Goal: Information Seeking & Learning: Get advice/opinions

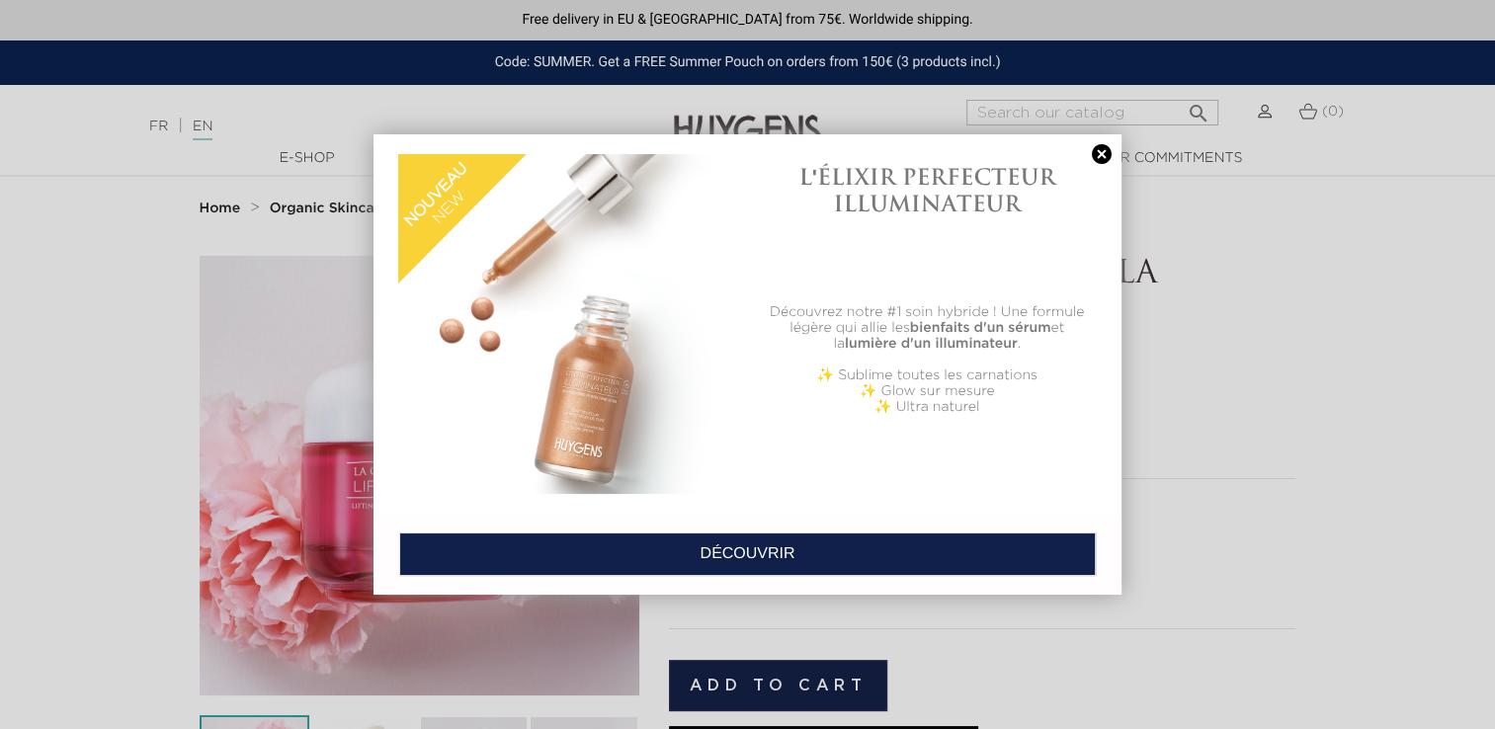
click at [1097, 160] on link at bounding box center [1102, 154] width 28 height 21
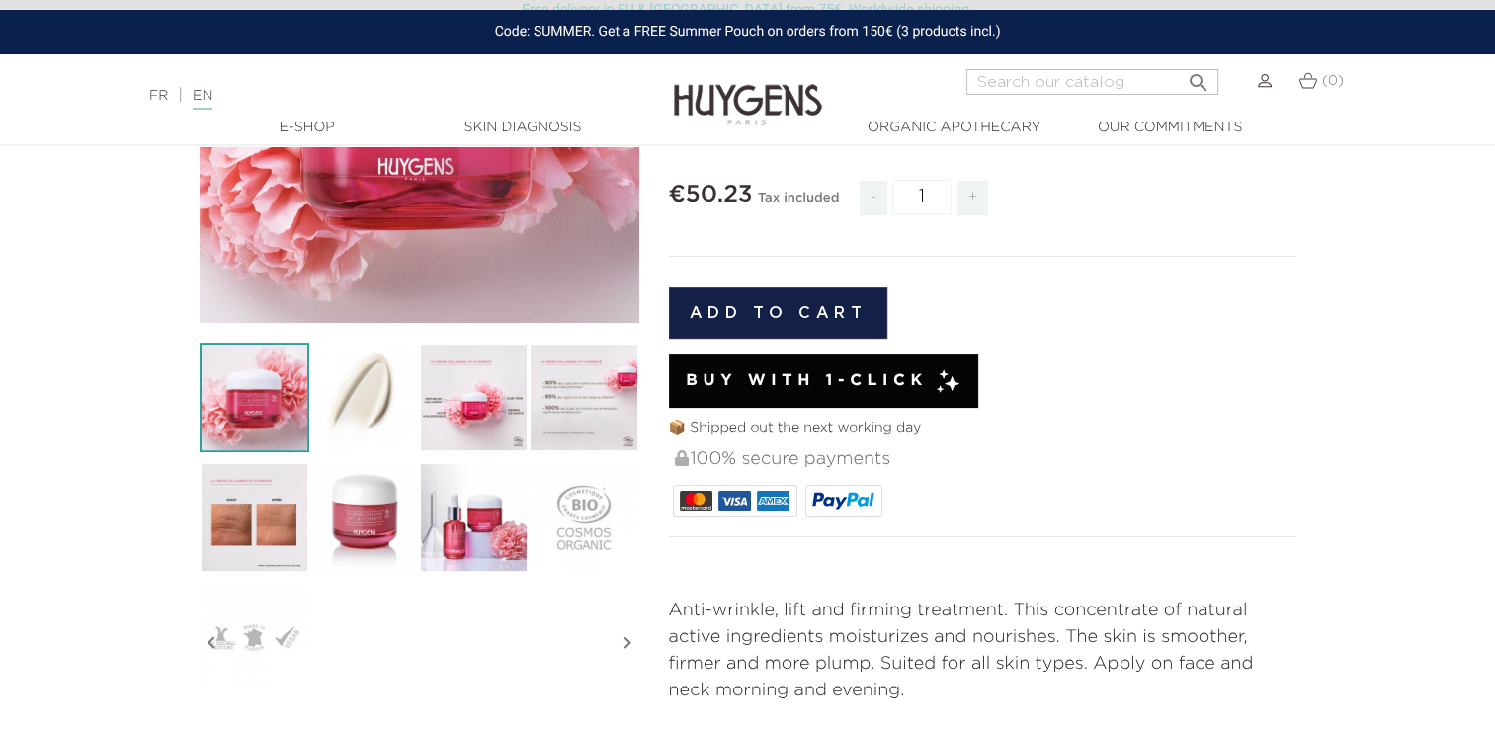
scroll to position [494, 0]
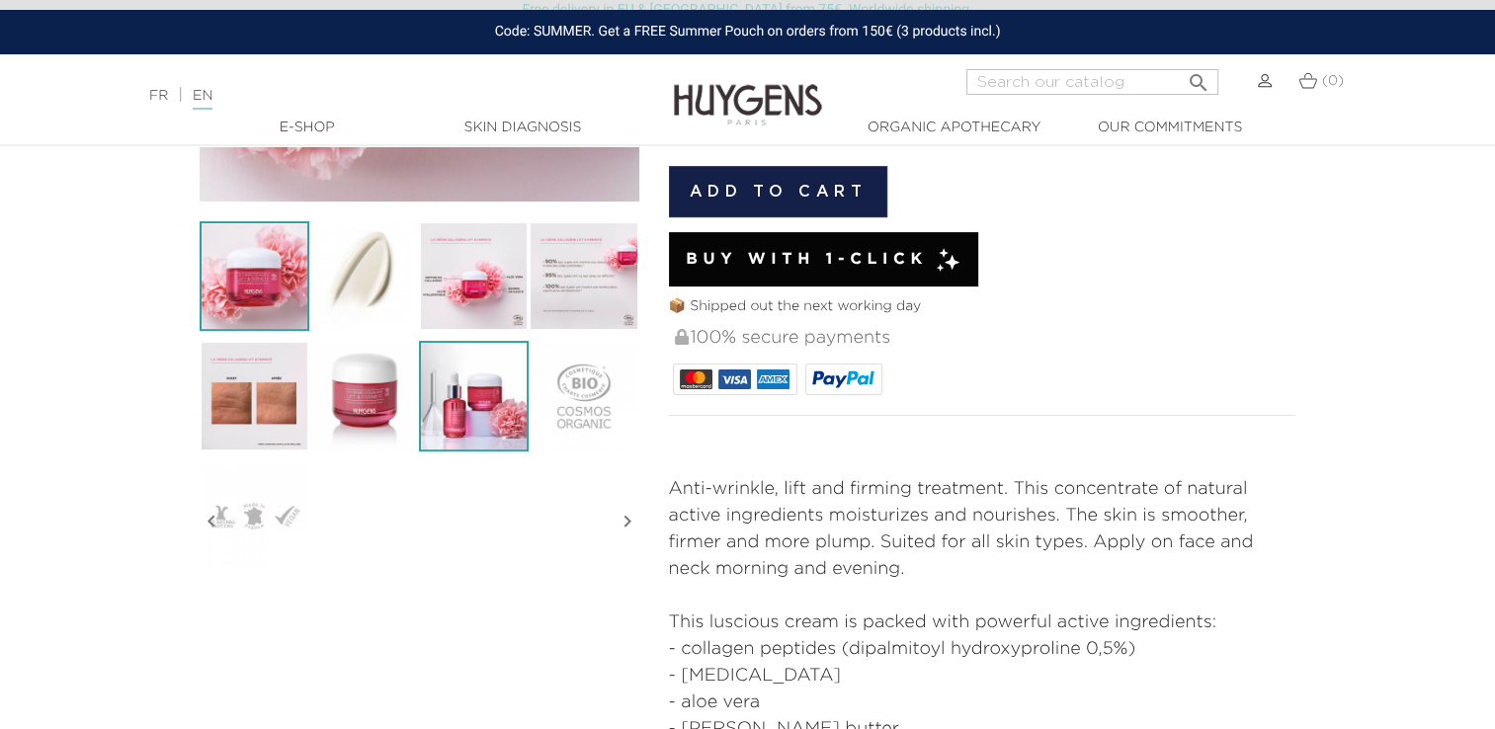
click at [510, 427] on img at bounding box center [474, 396] width 110 height 110
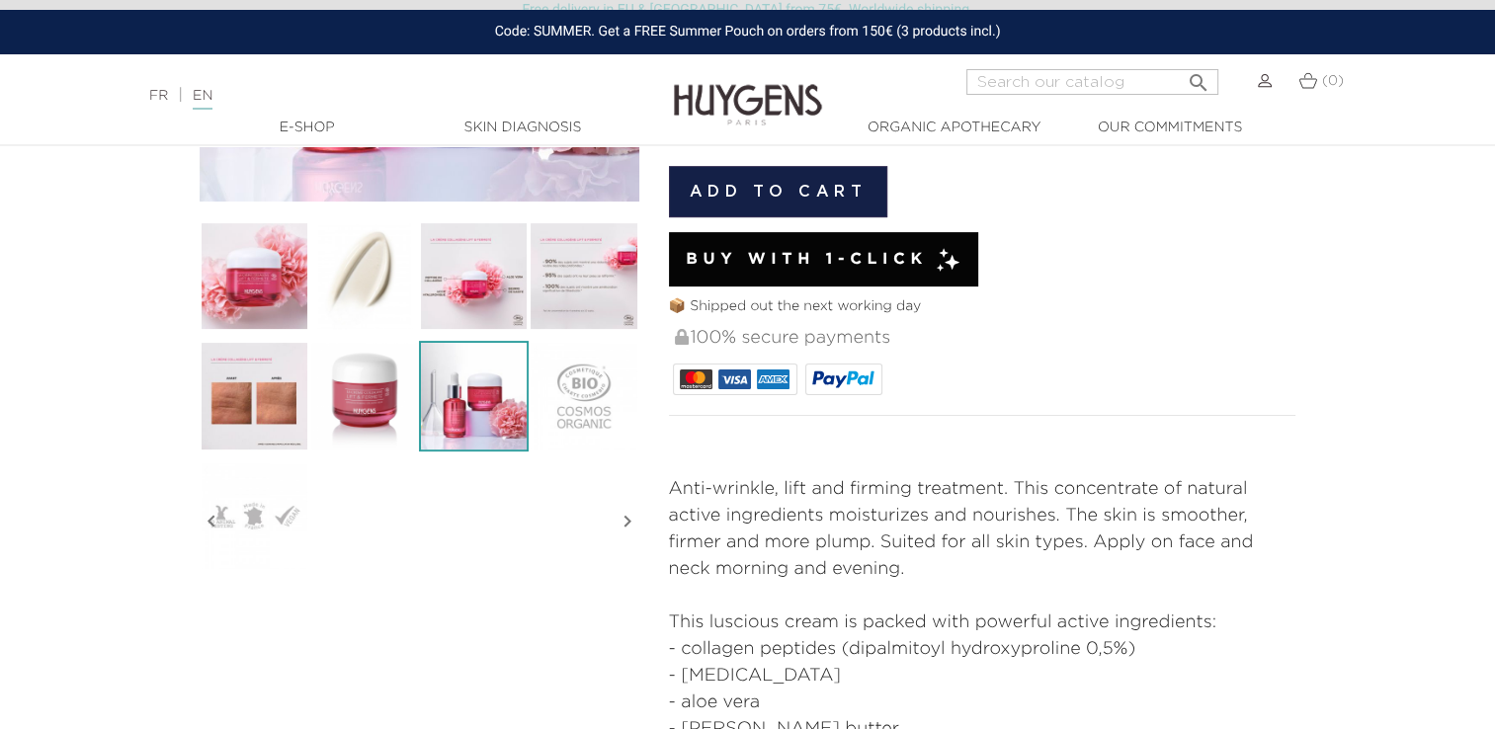
click at [482, 413] on img at bounding box center [474, 396] width 110 height 110
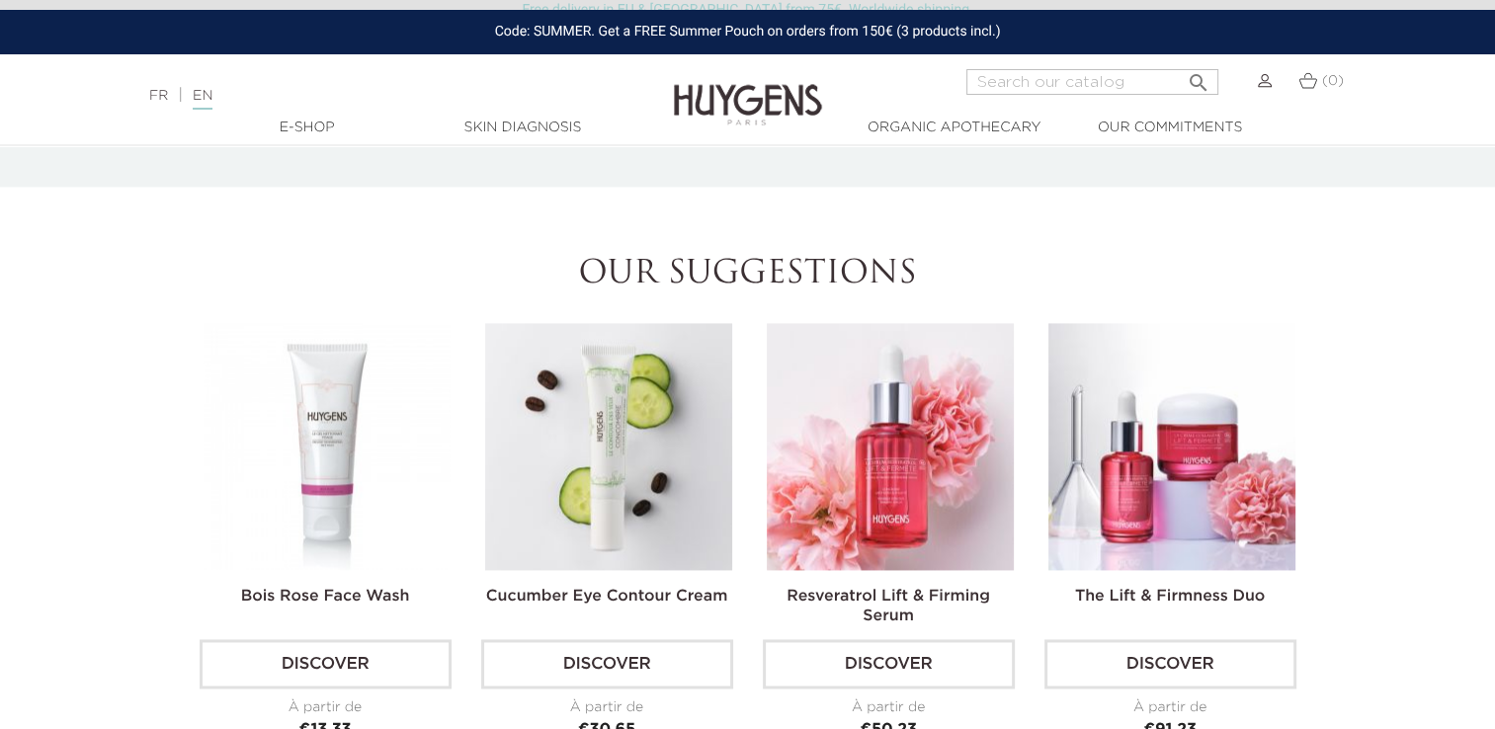
scroll to position [2766, 0]
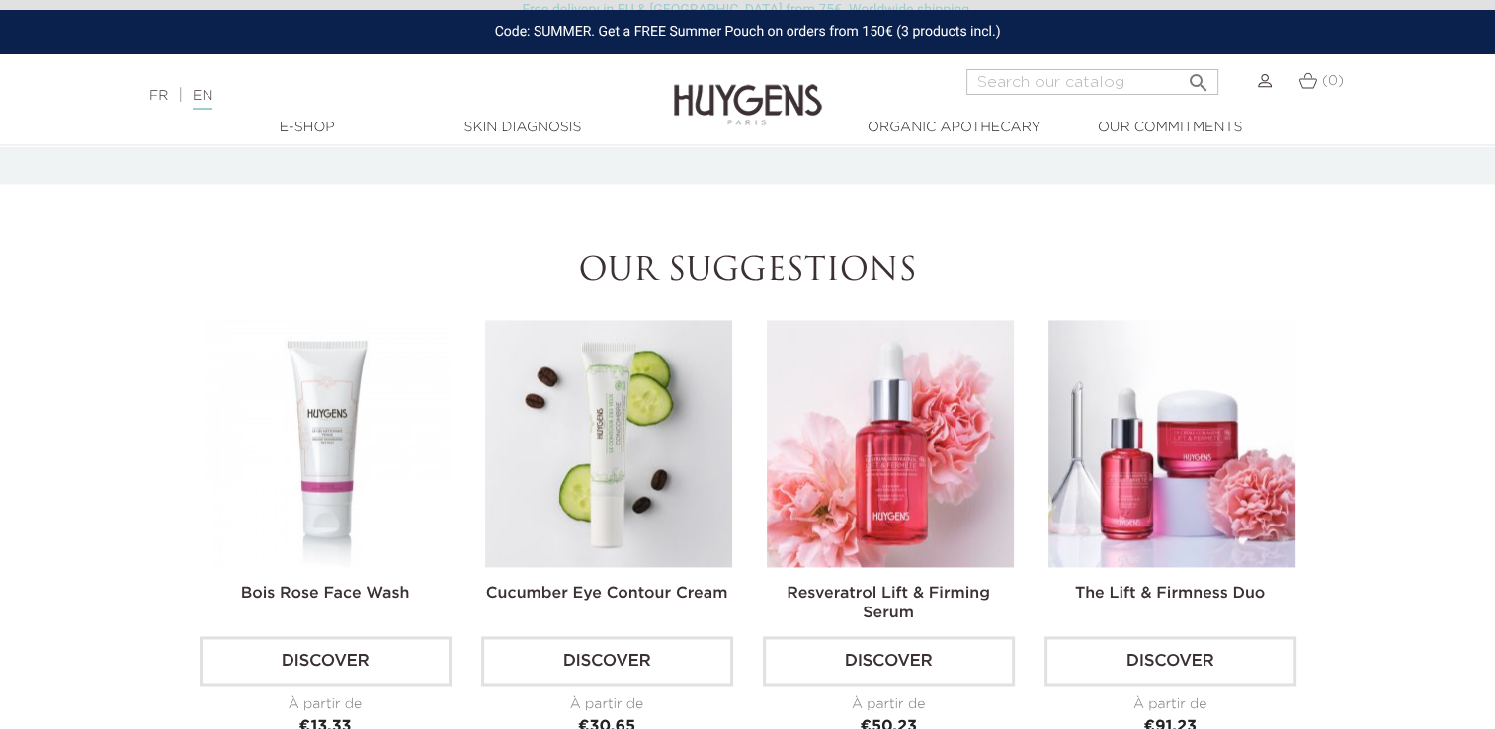
click at [932, 440] on img at bounding box center [890, 443] width 247 height 247
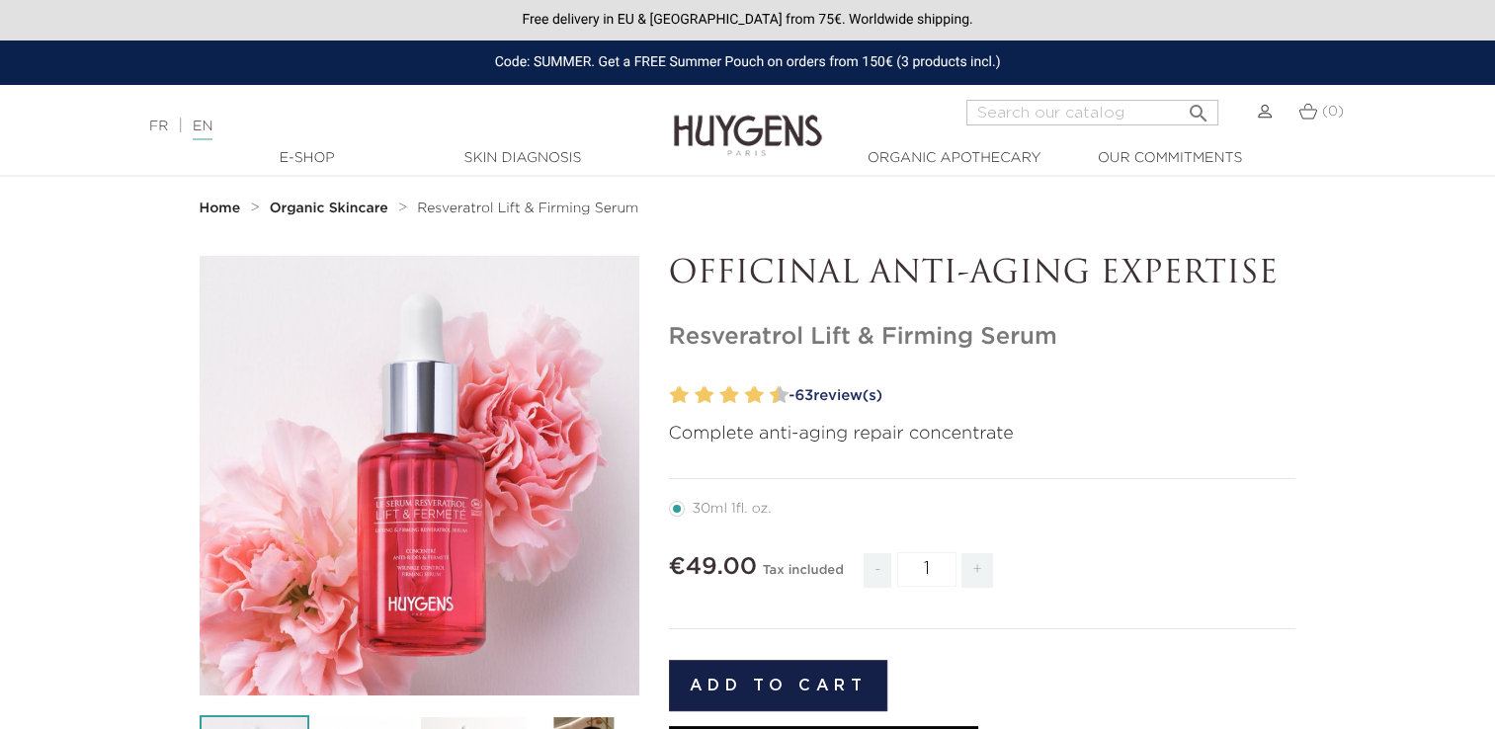
drag, startPoint x: 336, startPoint y: 212, endPoint x: 348, endPoint y: 212, distance: 11.9
click at [336, 212] on strong "Organic Skincare" at bounding box center [329, 209] width 119 height 14
click at [363, 212] on strong "Organic Skincare" at bounding box center [329, 209] width 119 height 14
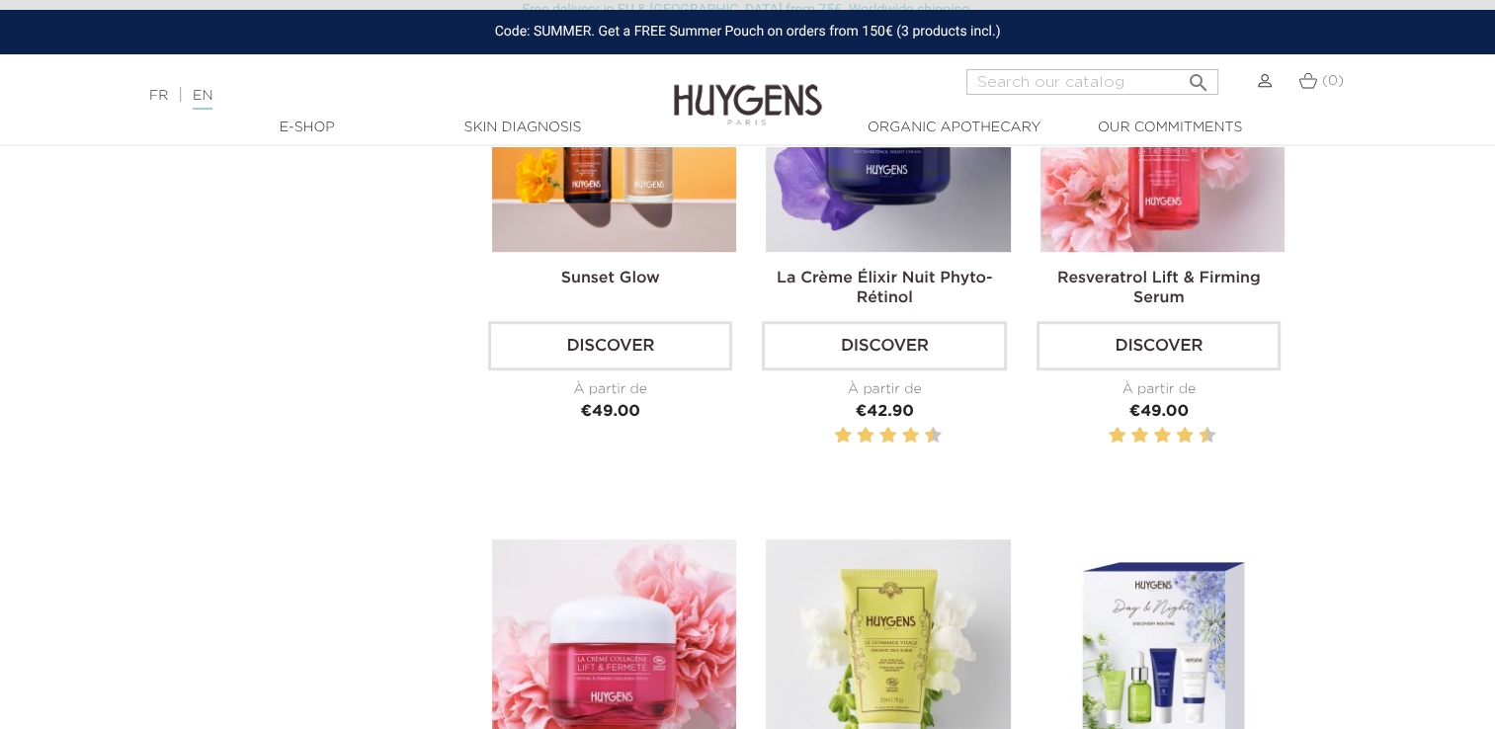
scroll to position [1581, 0]
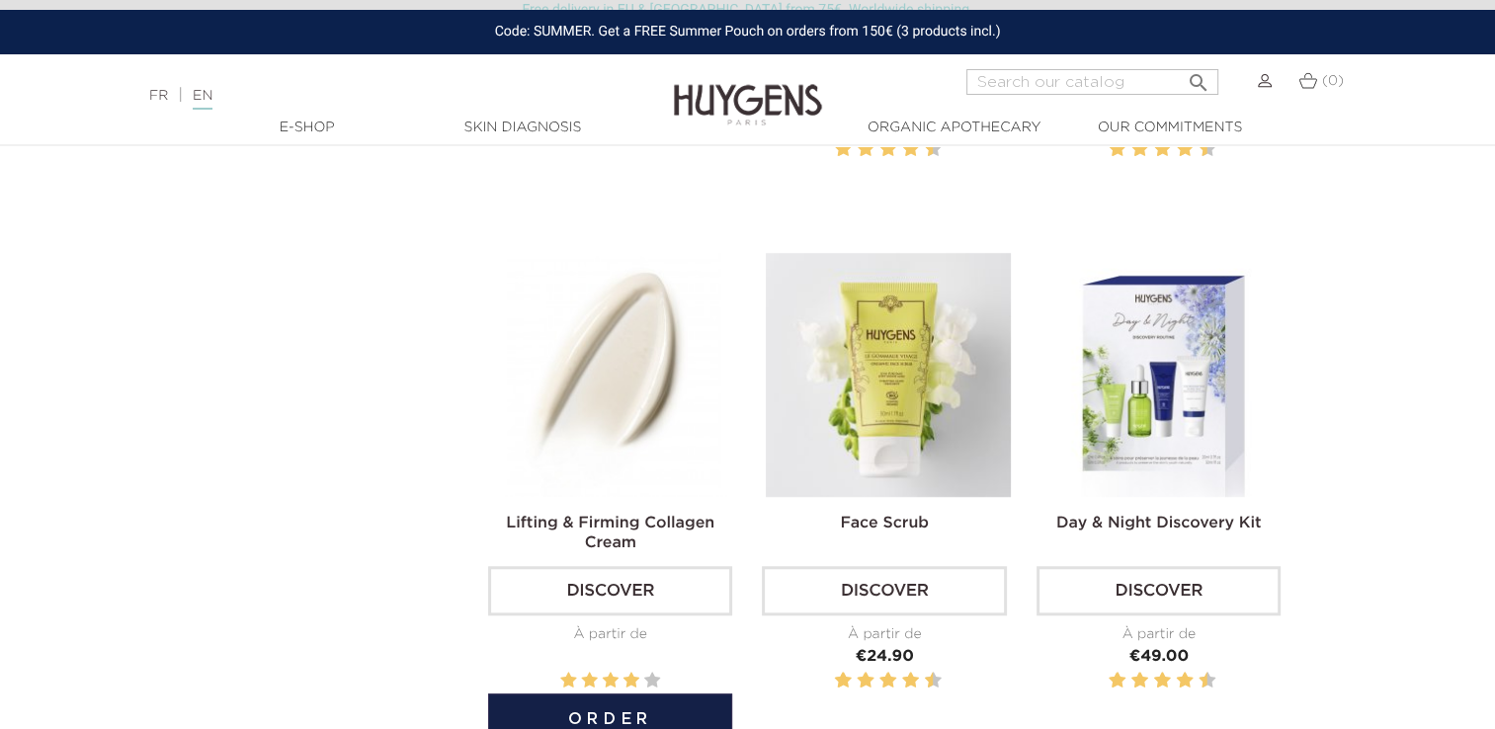
click at [603, 499] on div "Lifting & Firming Collagen Cream Discover À partir de Price €49.00" at bounding box center [610, 494] width 244 height 482
click at [624, 533] on link "Lifting & Firming Collagen Cream" at bounding box center [610, 534] width 208 height 36
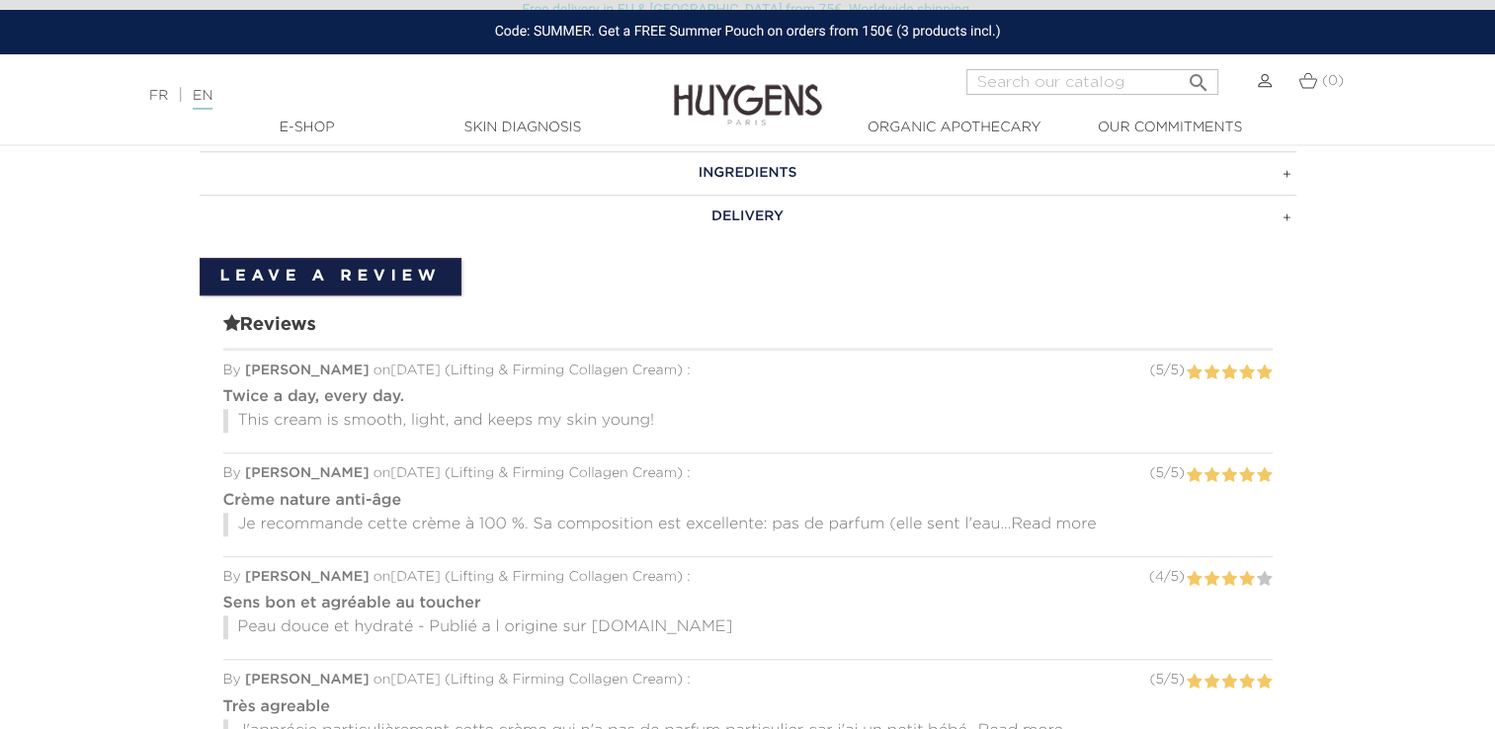
scroll to position [1976, 0]
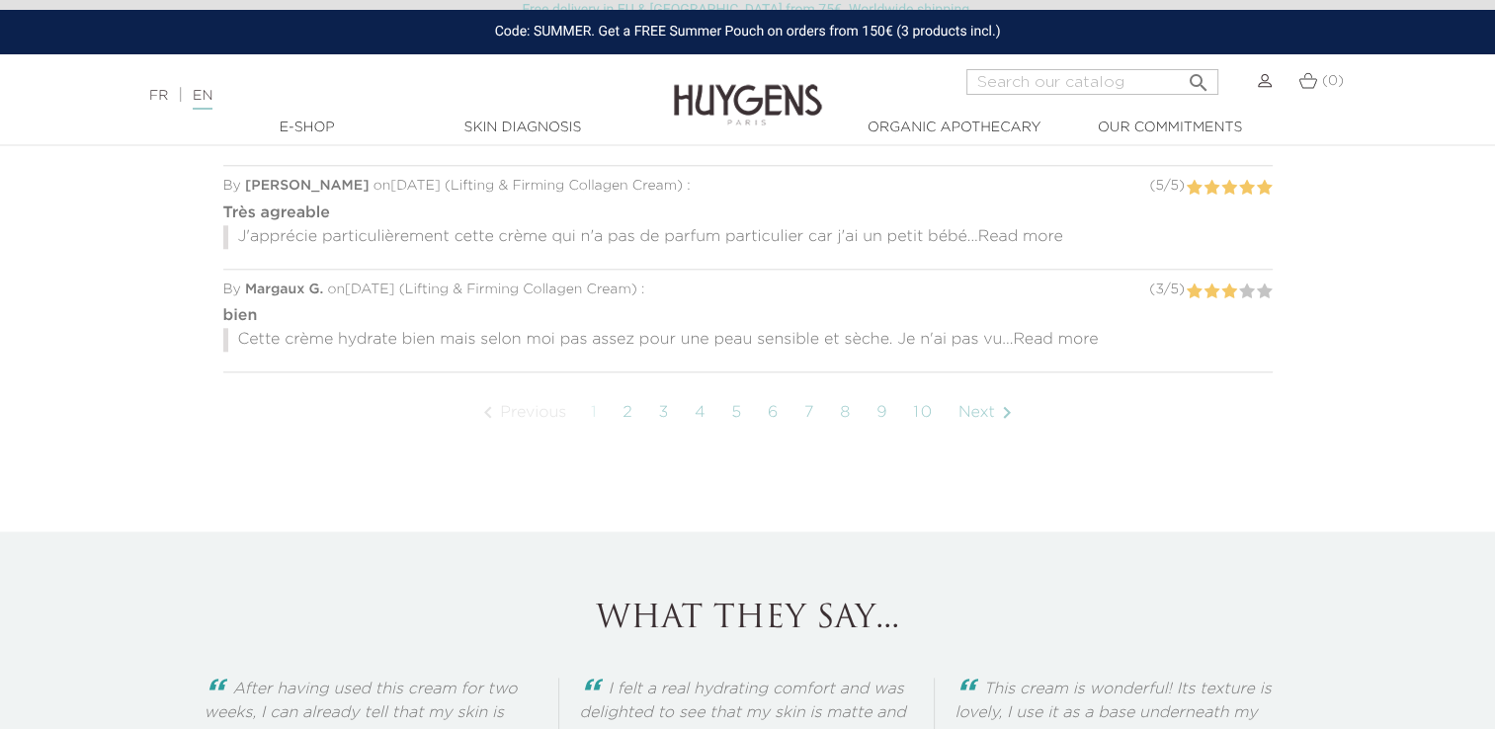
click at [1053, 333] on span "Read more" at bounding box center [1055, 340] width 85 height 16
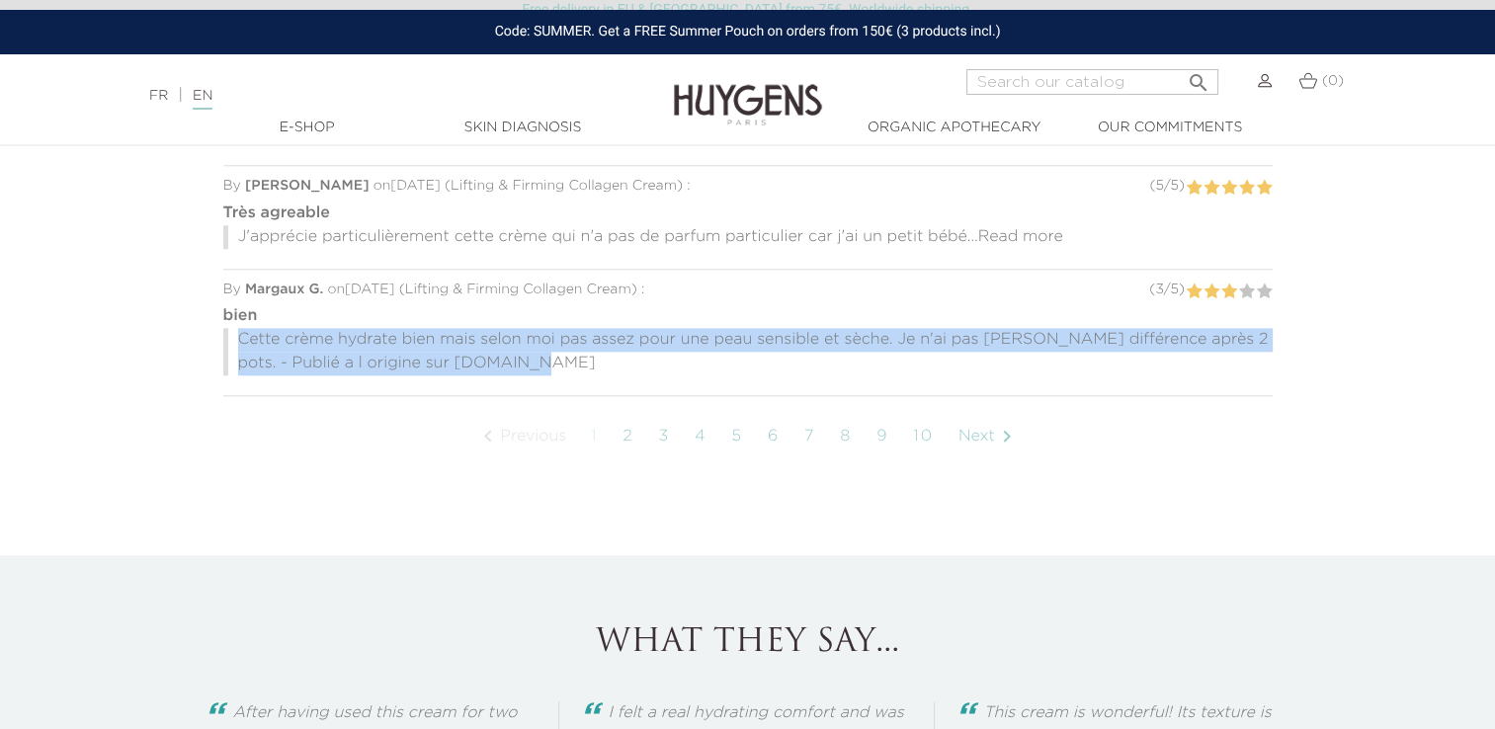
drag, startPoint x: 546, startPoint y: 367, endPoint x: 203, endPoint y: 345, distance: 343.5
click at [203, 345] on div "Reviews By Rachel D. on 25 Feb. 2023 ( Lifting & Firming Collagen Cream ) : ( 5…" at bounding box center [748, 150] width 1096 height 699
copy p "Cette crème hydrate bien mais selon moi pas assez pour une peau sensible et sèc…"
click at [203, 345] on div "Reviews By Rachel D. on 25 Feb. 2023 ( Lifting & Firming Collagen Cream ) : ( 5…" at bounding box center [748, 150] width 1096 height 699
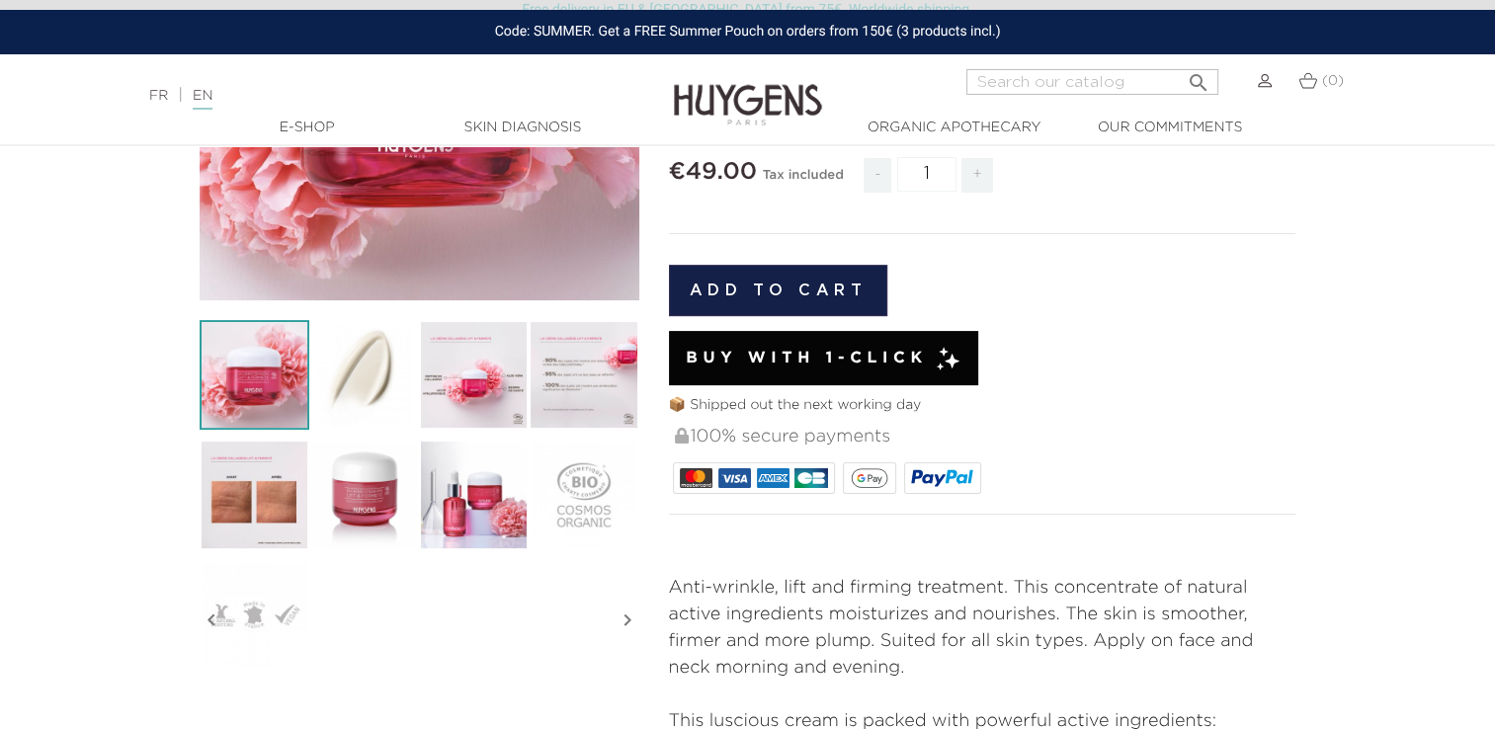
scroll to position [0, 0]
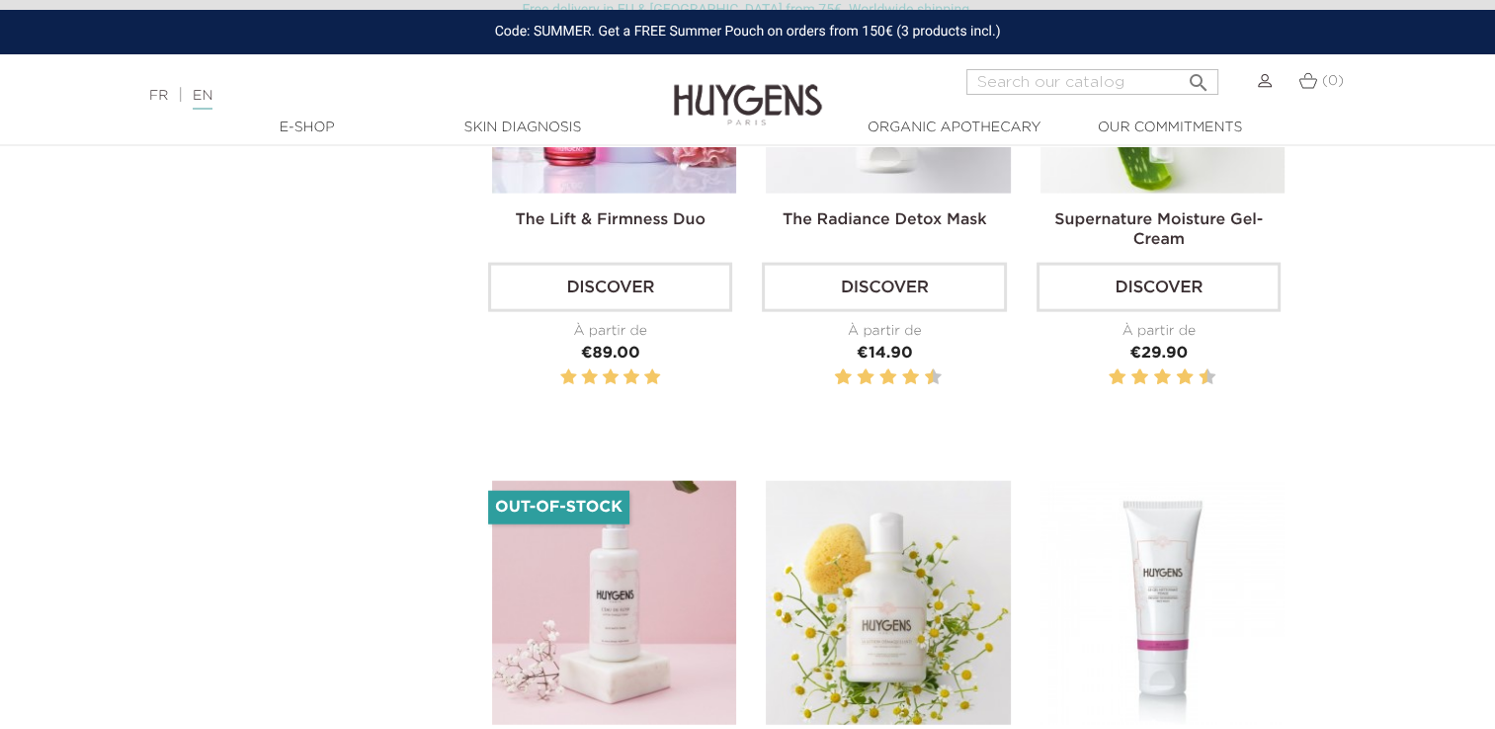
scroll to position [4346, 0]
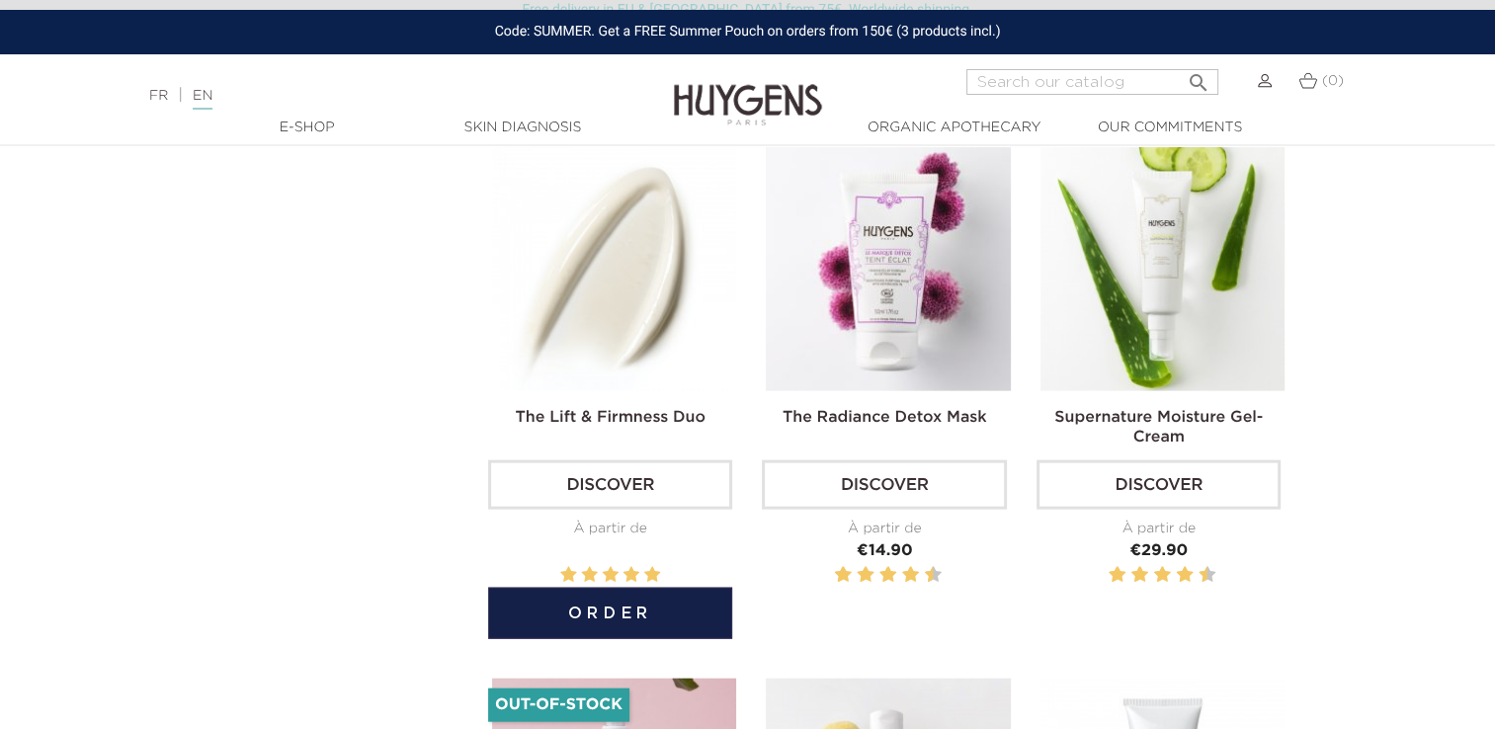
click at [658, 295] on img at bounding box center [614, 268] width 244 height 244
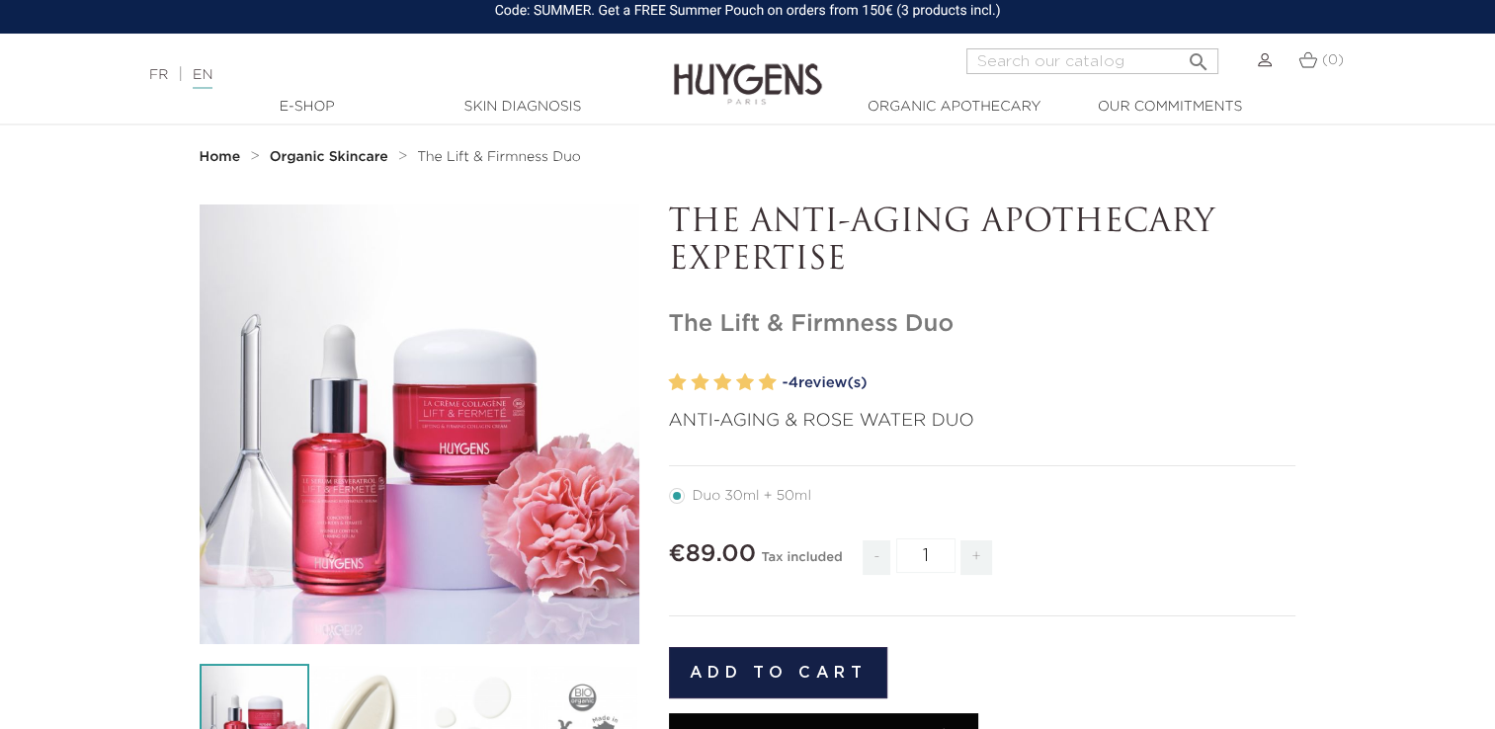
scroll to position [99, 0]
